Goal: Information Seeking & Learning: Learn about a topic

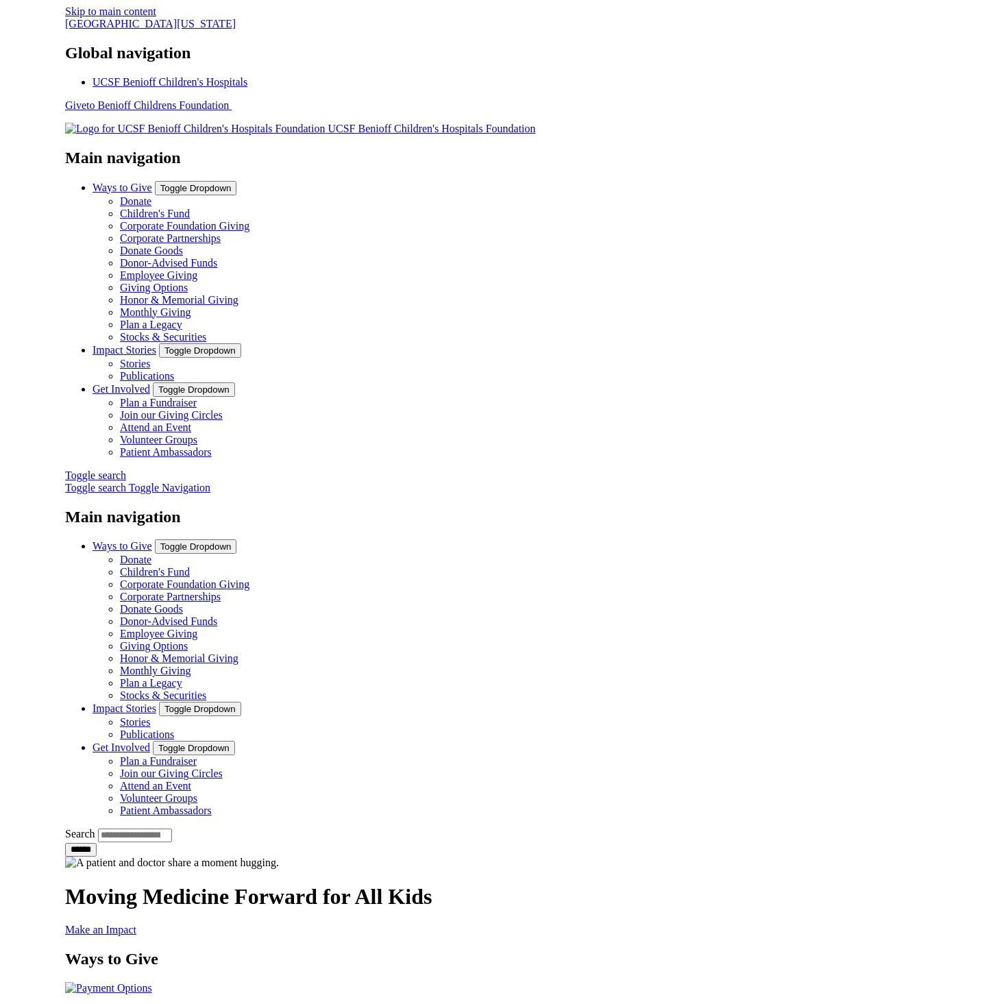
scroll to position [34, 0]
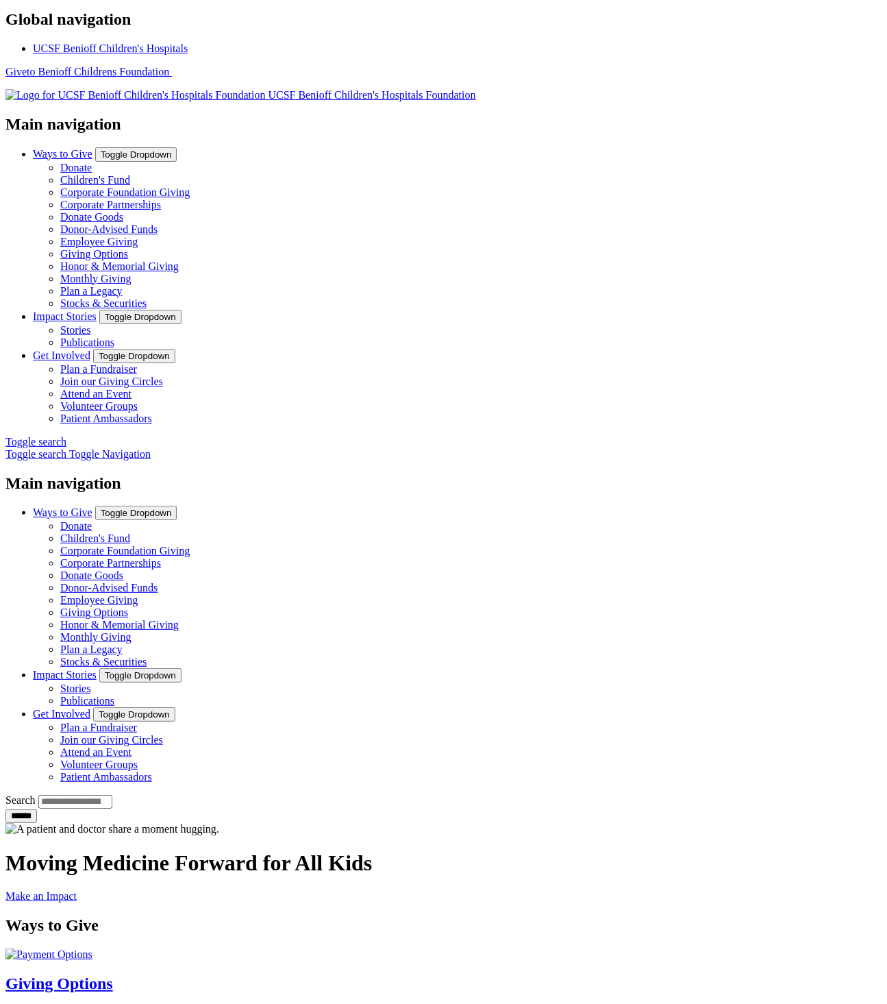
click at [824, 850] on div "Moving Medicine Forward for All Kids Make an Impact" at bounding box center [443, 876] width 876 height 52
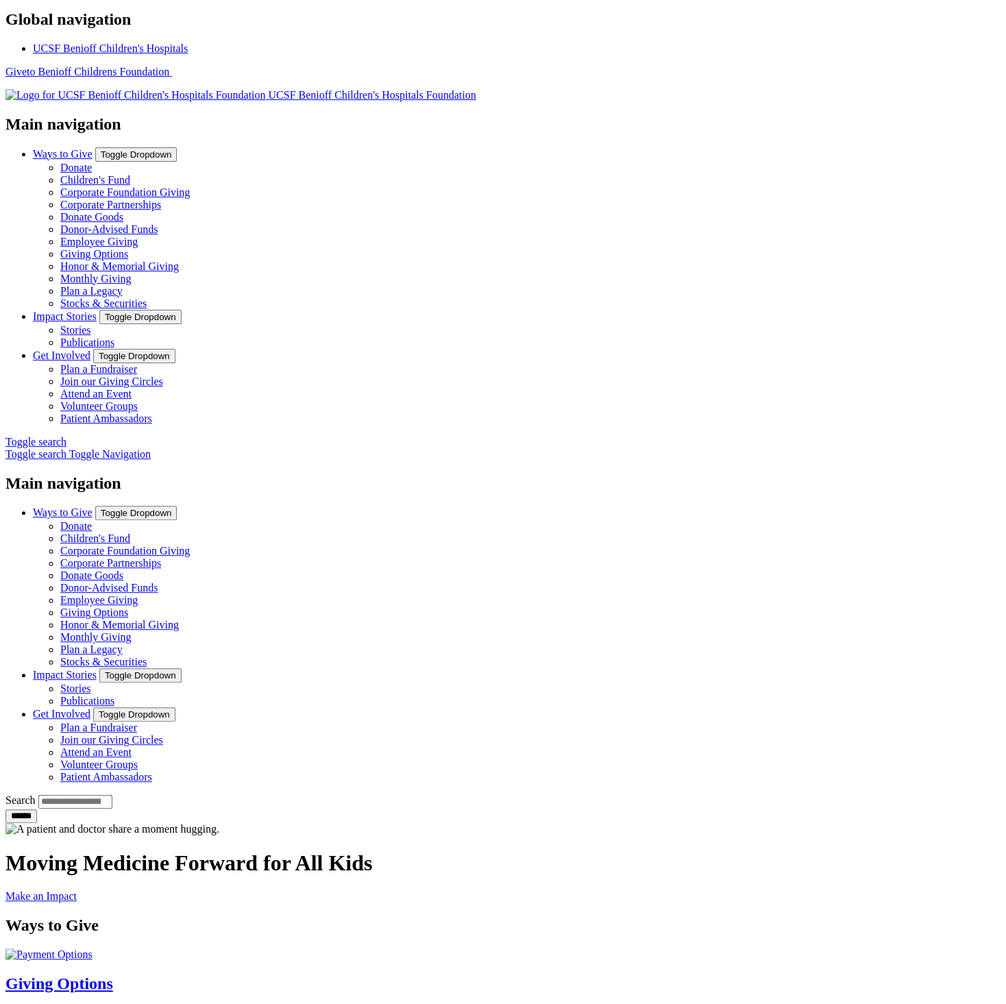
drag, startPoint x: 875, startPoint y: 456, endPoint x: 822, endPoint y: 267, distance: 197.2
click at [875, 850] on div "Moving Medicine Forward for All Kids Make an Impact" at bounding box center [502, 876] width 995 height 52
click at [152, 412] on link "Patient Ambassadors" at bounding box center [106, 418] width 92 height 12
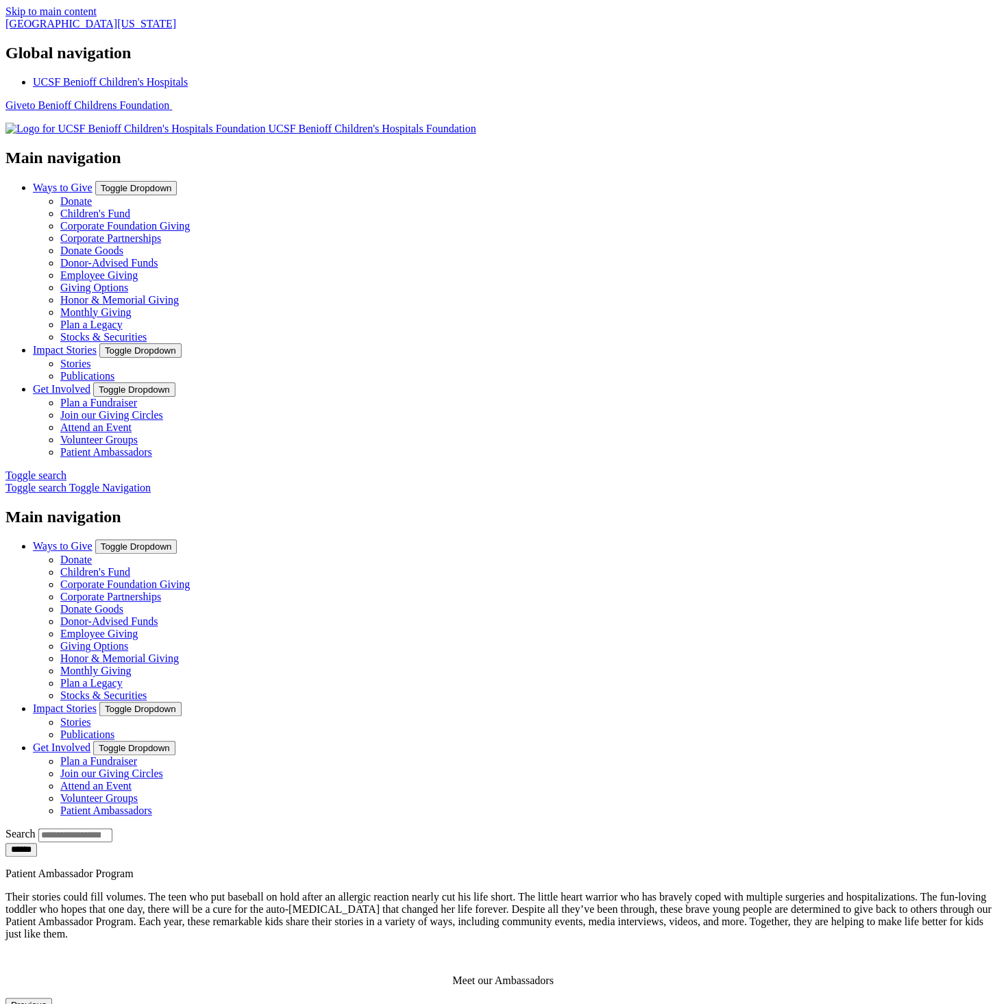
click at [295, 974] on p "Meet our Ambassadors" at bounding box center [502, 980] width 995 height 12
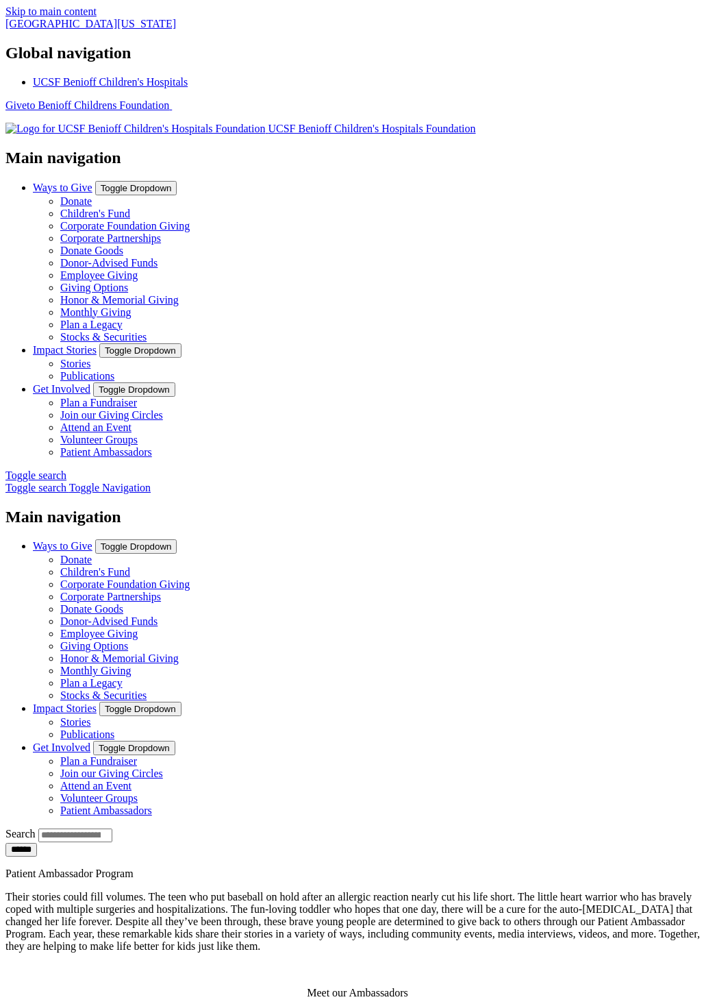
click at [643, 867] on div "Patient Ambassador Program Their stories could fill volumes. The teen who put b…" at bounding box center [357, 933] width 704 height 132
click at [669, 867] on div "Patient Ambassador Program Their stories could fill volumes. The teen who put b…" at bounding box center [357, 933] width 704 height 132
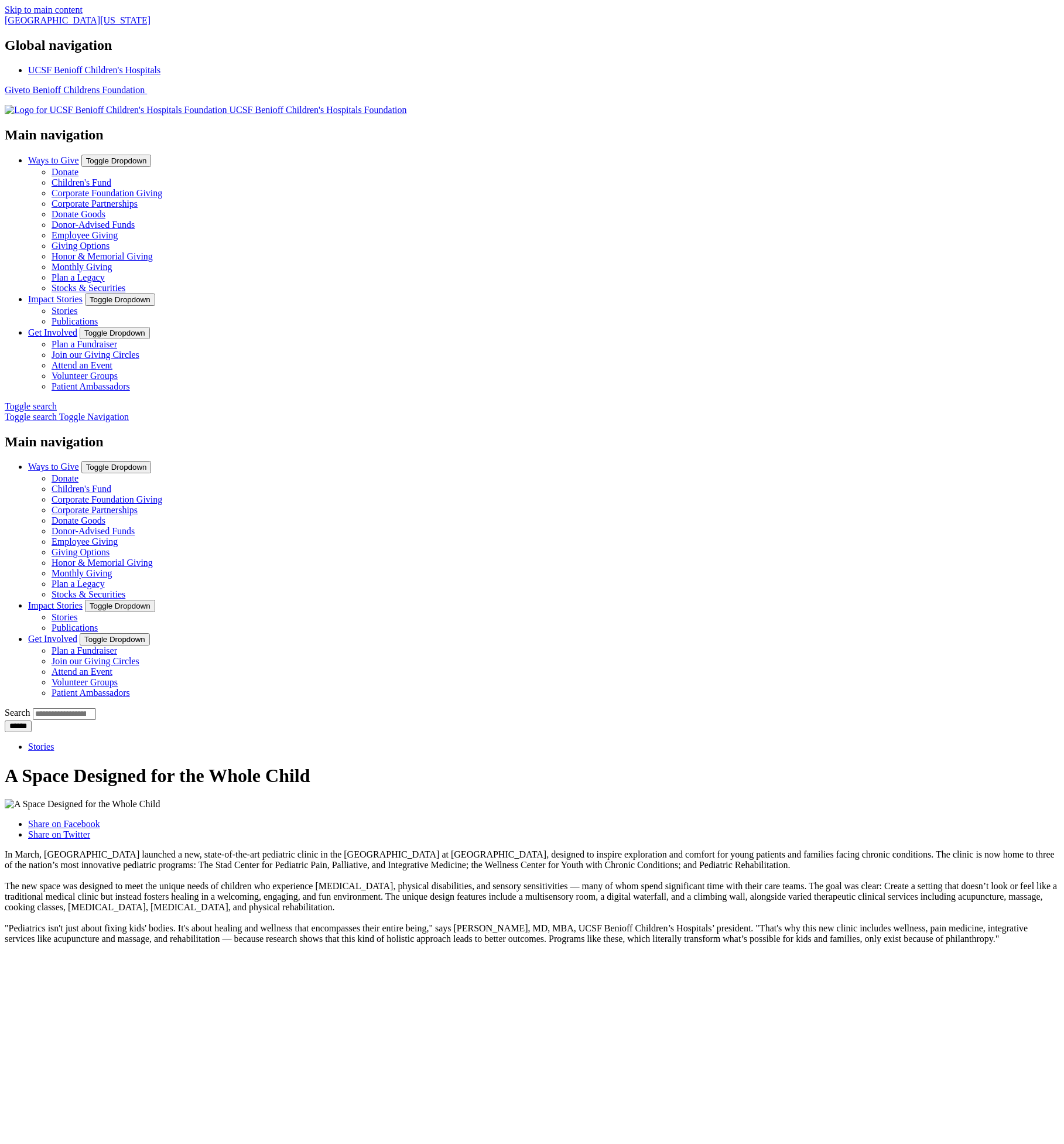
click at [226, 105] on img at bounding box center [115, 110] width 222 height 10
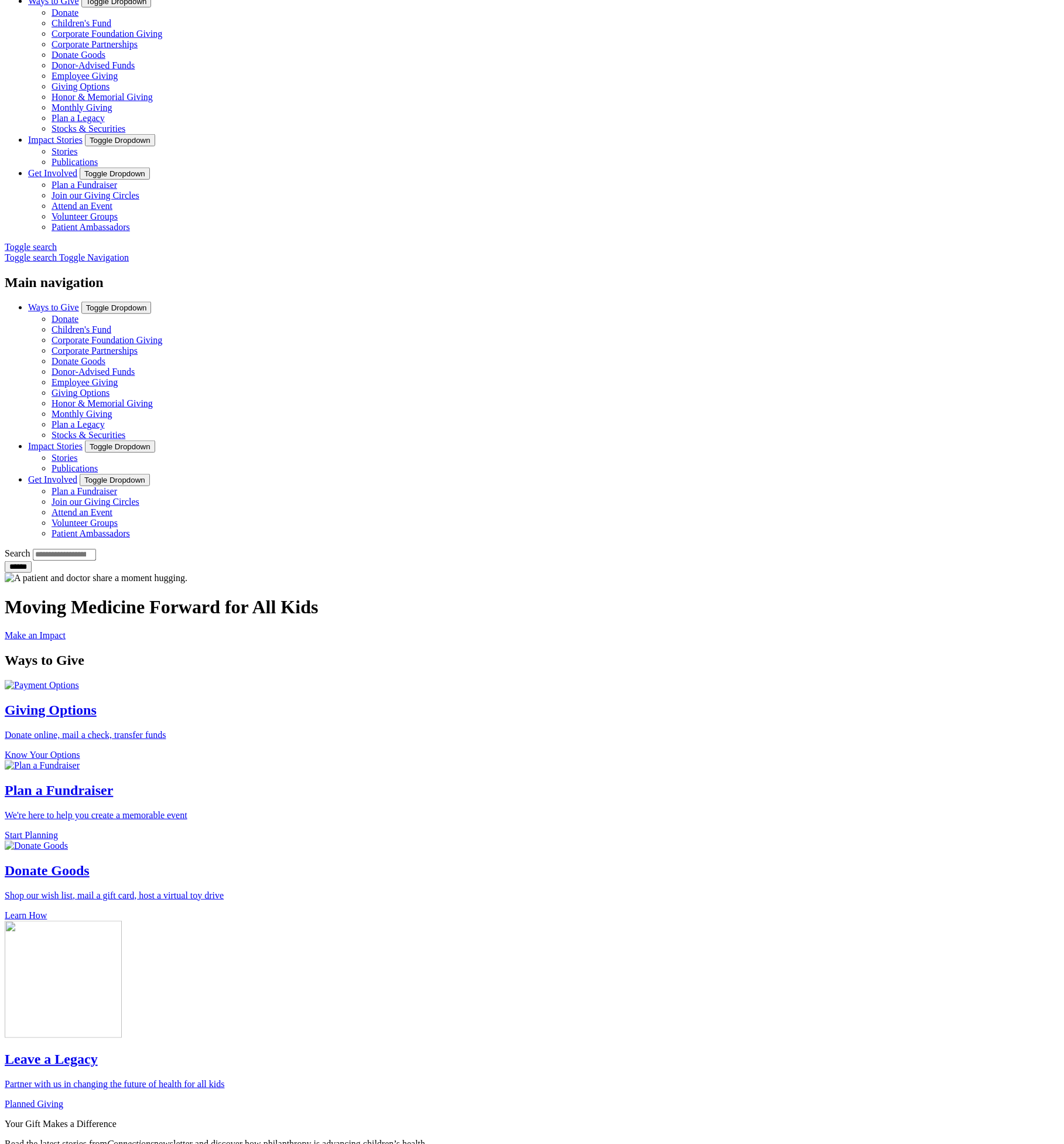
scroll to position [321, 0]
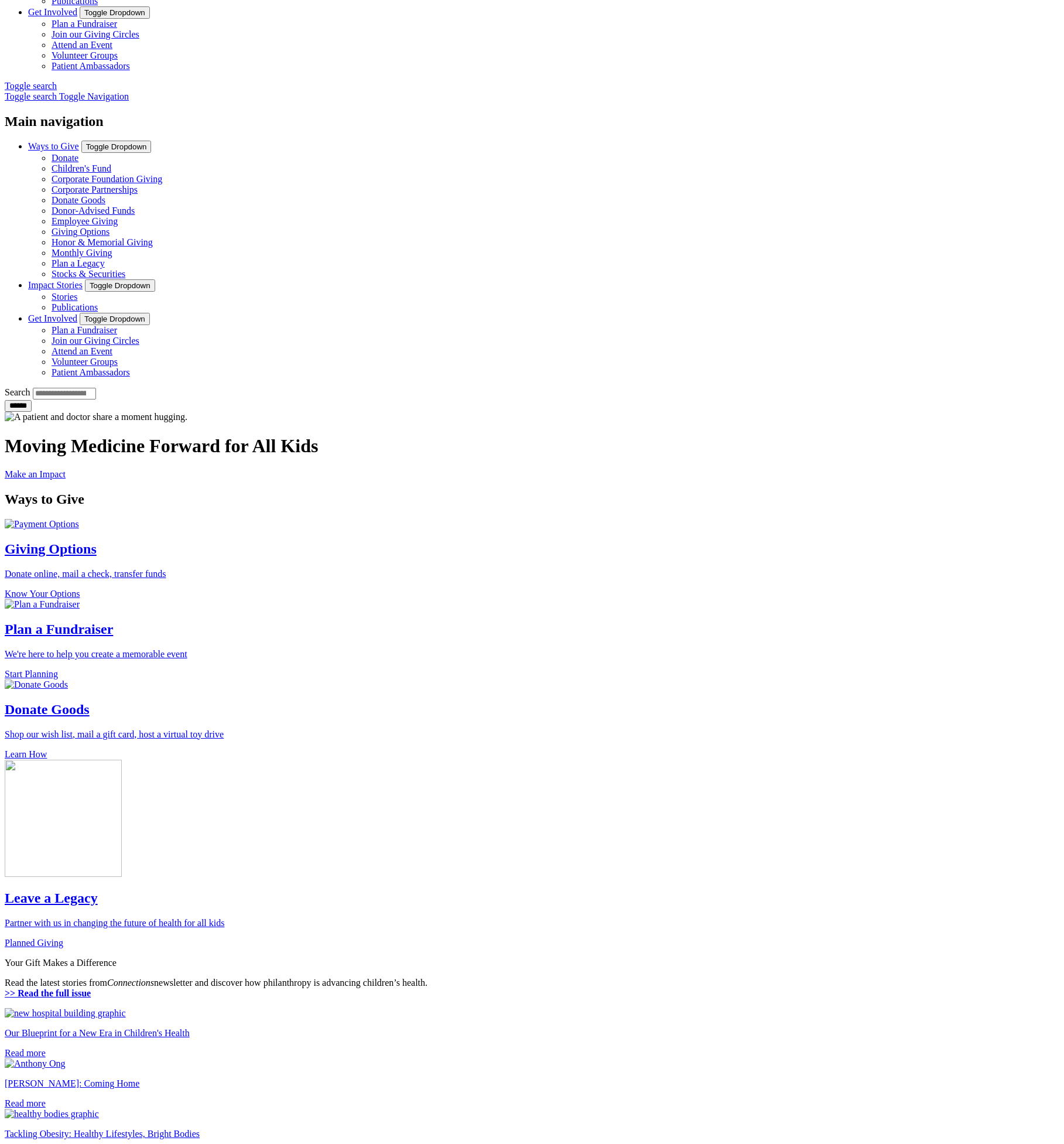
click at [130, 71] on link "Patient Ambassadors" at bounding box center [91, 66] width 79 height 10
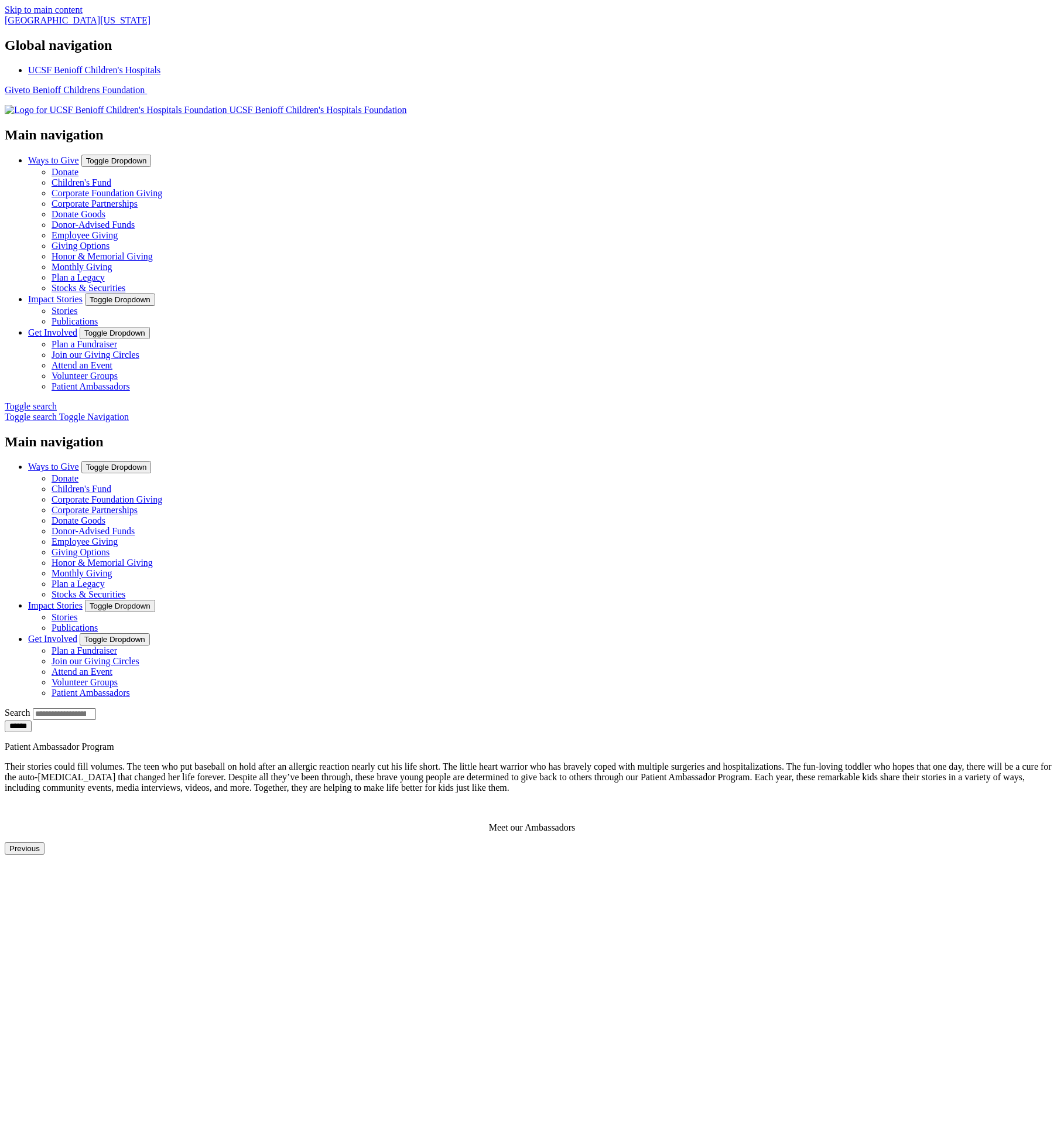
click at [118, 371] on link "Volunteer Groups" at bounding box center [84, 376] width 66 height 10
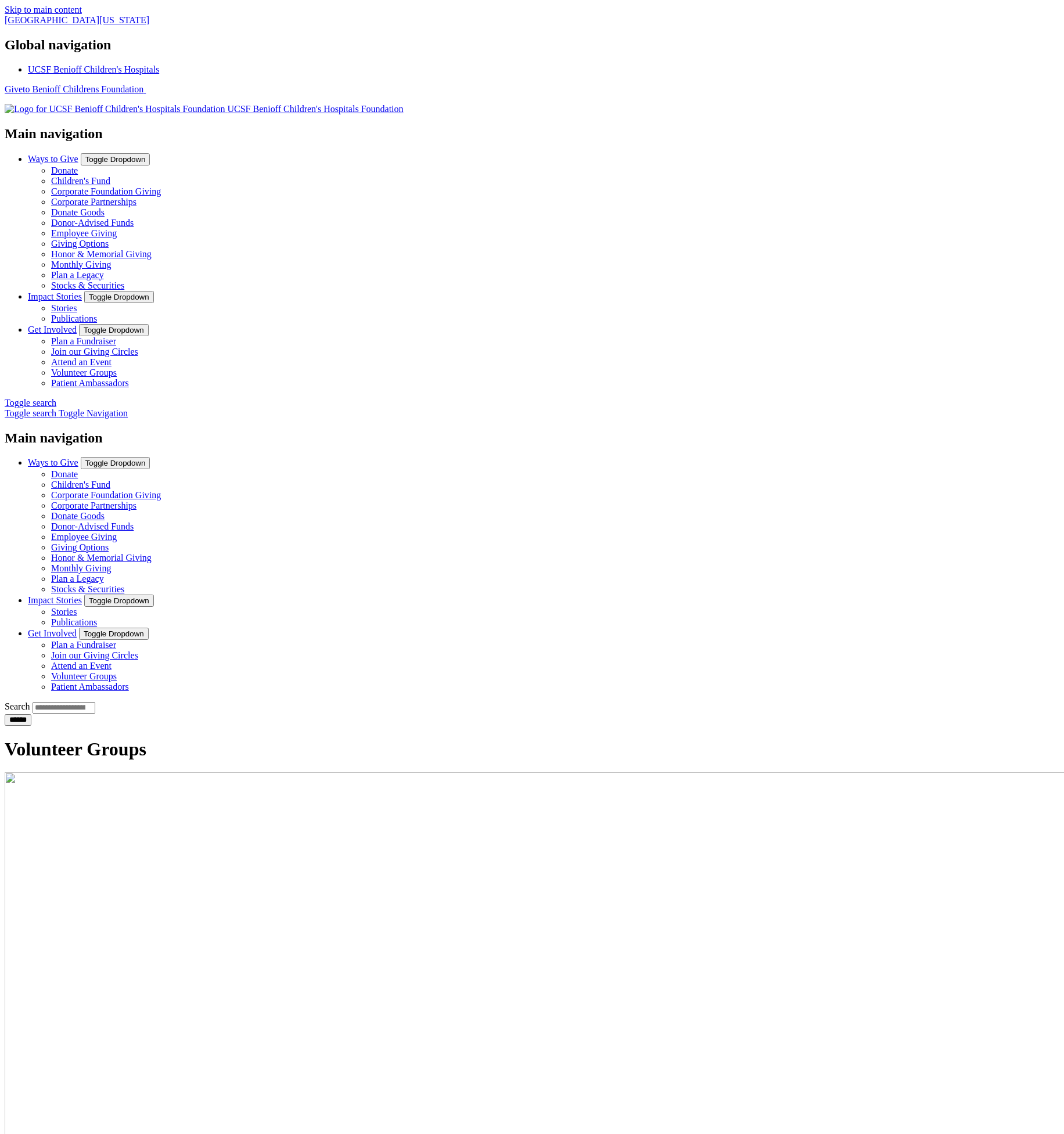
click at [1010, 739] on main "Volunteer Groups How You Can Help UCSF Benioff Children’s Hospitals are fortuna…" at bounding box center [532, 1092] width 1055 height 706
